Goal: Information Seeking & Learning: Learn about a topic

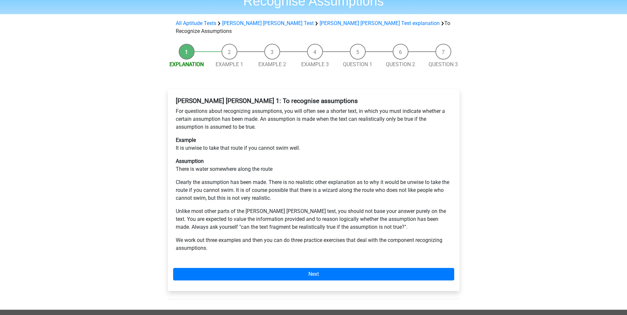
scroll to position [132, 0]
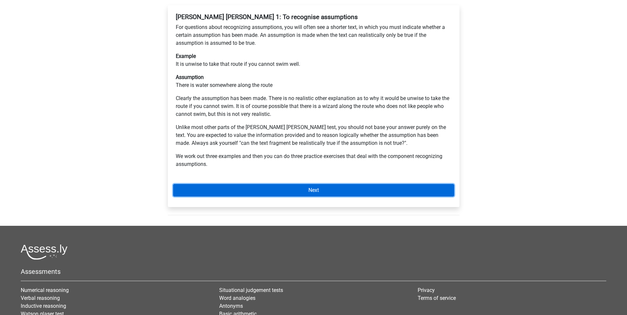
click at [295, 184] on link "Next" at bounding box center [313, 190] width 281 height 13
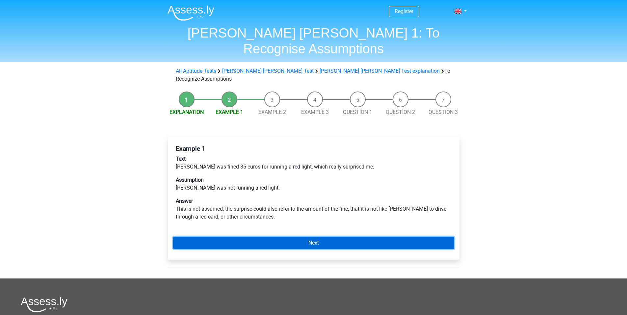
click at [251, 237] on link "Next" at bounding box center [313, 243] width 281 height 13
